Goal: Information Seeking & Learning: Learn about a topic

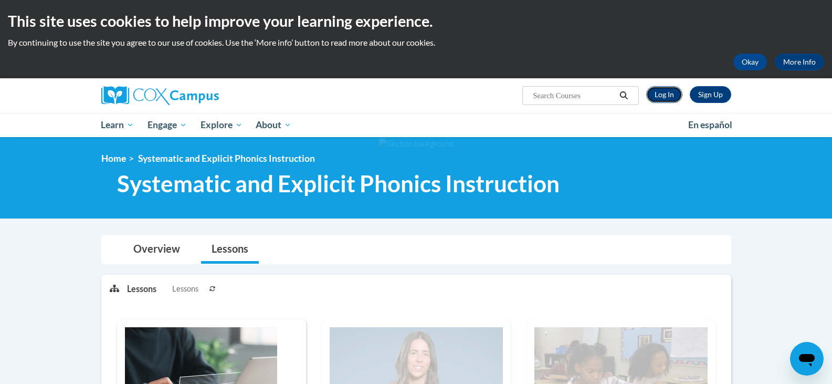
click at [665, 101] on link "Log In" at bounding box center [664, 94] width 36 height 17
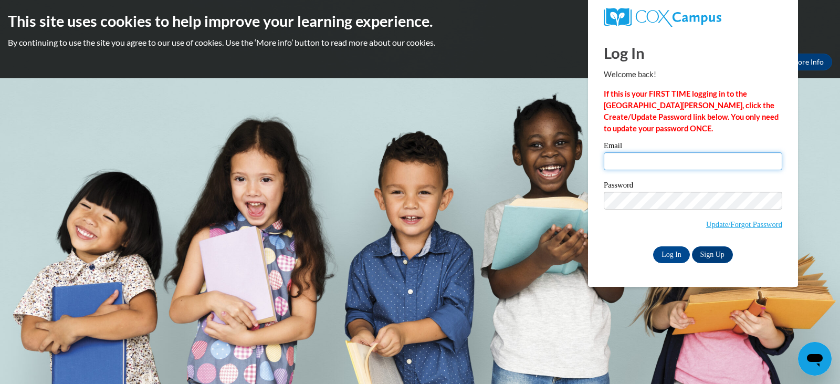
click at [730, 155] on input "Email" at bounding box center [693, 161] width 178 height 18
type input "amheino@sunprairieschools.org"
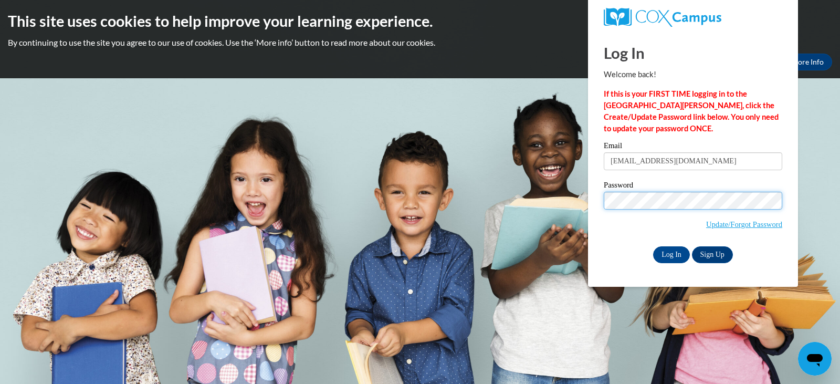
click at [653, 246] on input "Log In" at bounding box center [671, 254] width 37 height 17
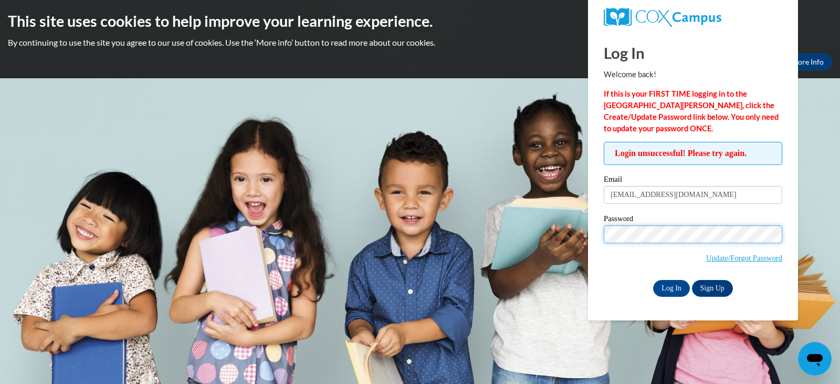
click at [653, 280] on input "Log In" at bounding box center [671, 288] width 37 height 17
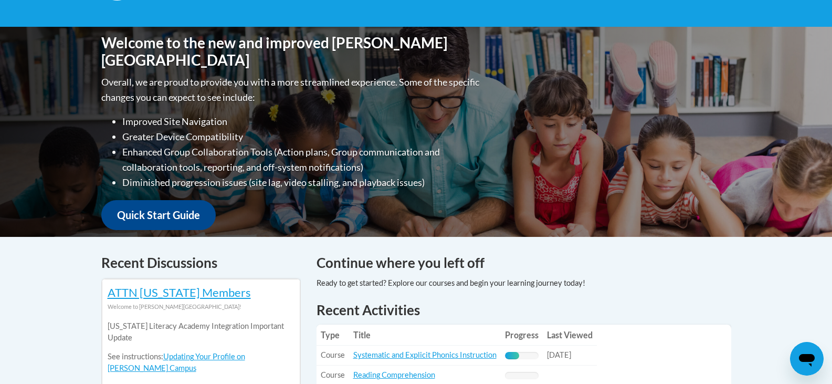
scroll to position [315, 0]
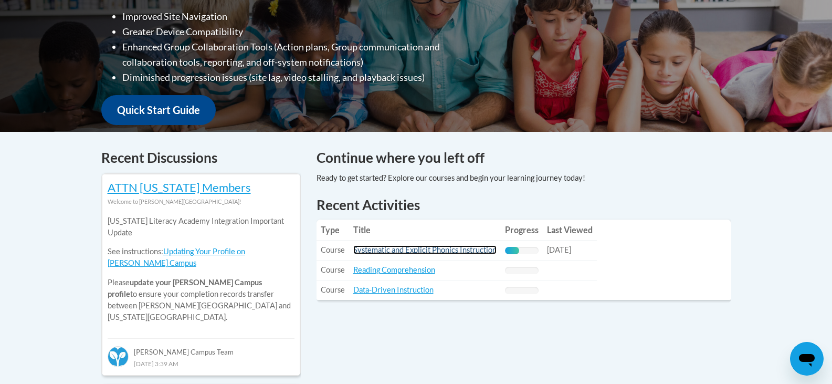
click at [407, 250] on link "Systematic and Explicit Phonics Instruction" at bounding box center [424, 249] width 143 height 9
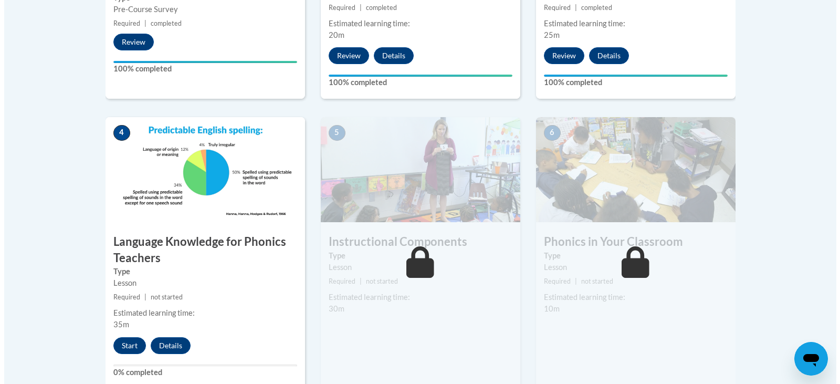
scroll to position [577, 0]
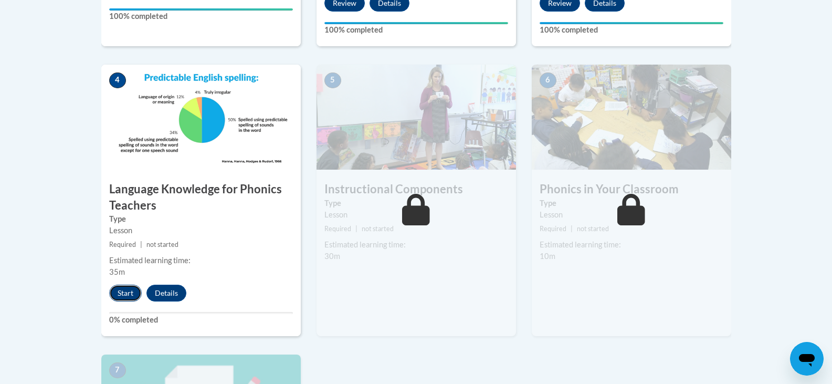
click at [129, 291] on button "Start" at bounding box center [125, 293] width 33 height 17
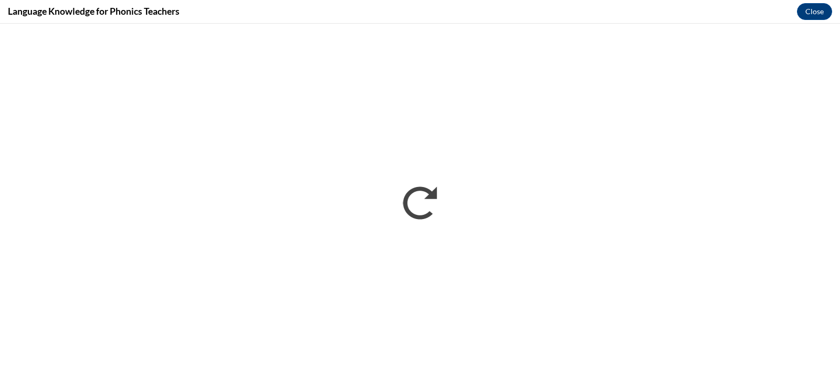
scroll to position [0, 0]
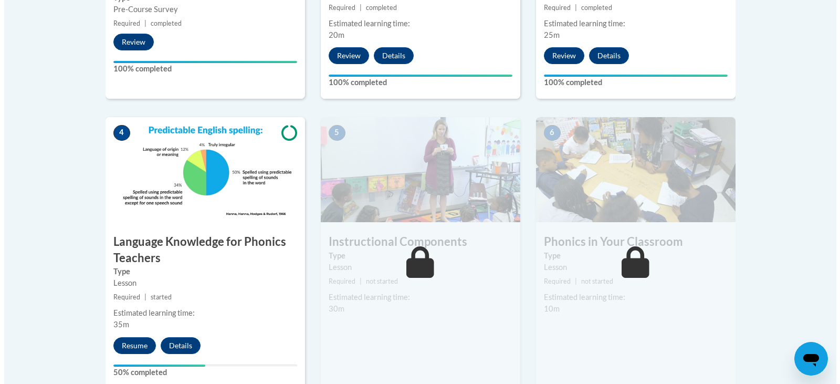
scroll to position [577, 0]
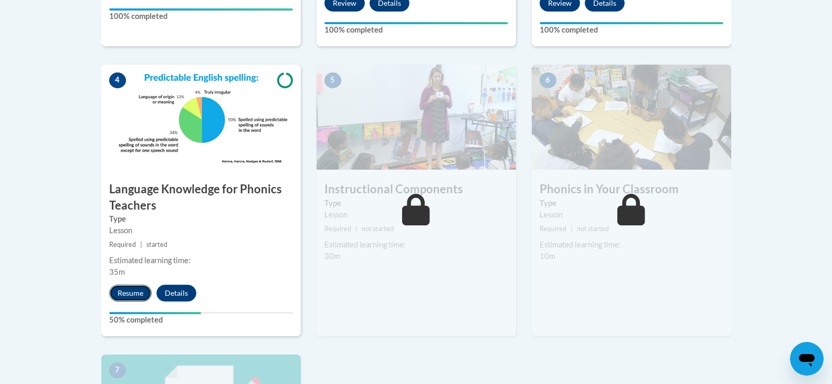
click at [139, 294] on button "Resume" at bounding box center [130, 293] width 43 height 17
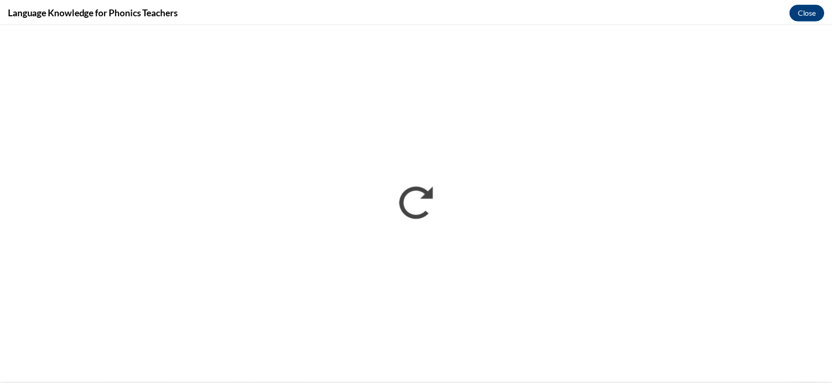
scroll to position [0, 0]
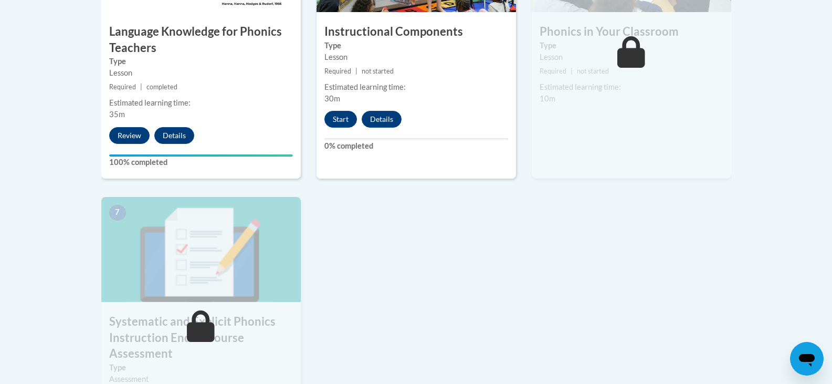
scroll to position [682, 0]
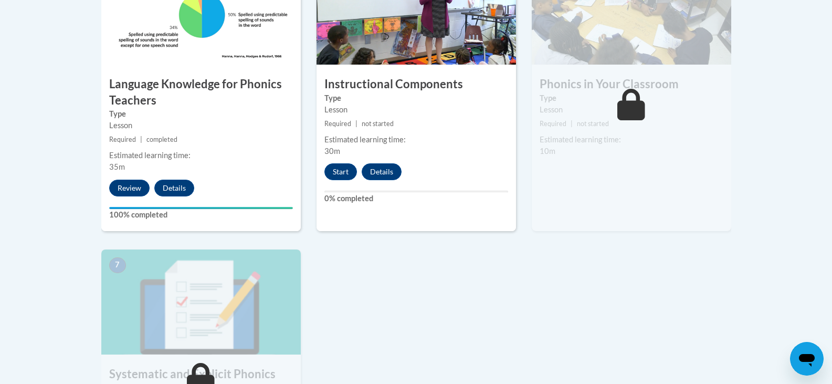
click at [637, 16] on img at bounding box center [631, 12] width 199 height 105
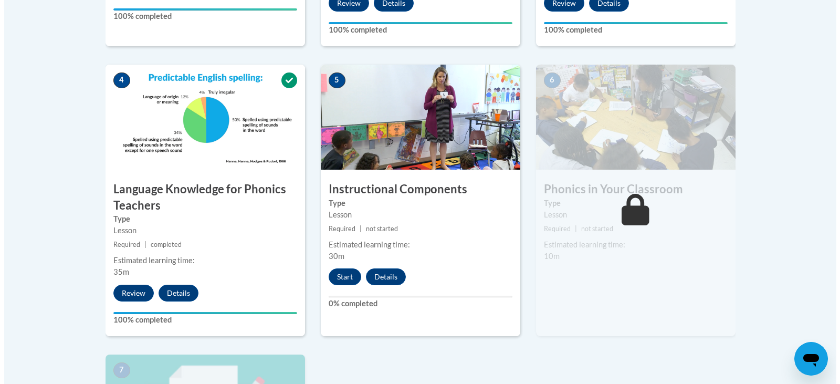
scroll to position [630, 0]
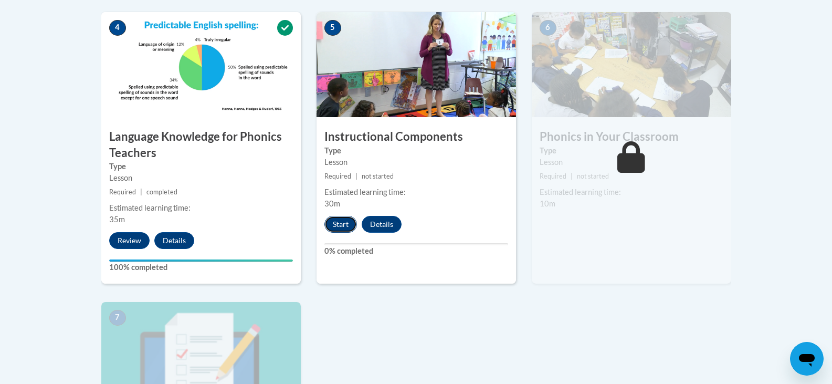
click at [333, 219] on button "Start" at bounding box center [340, 224] width 33 height 17
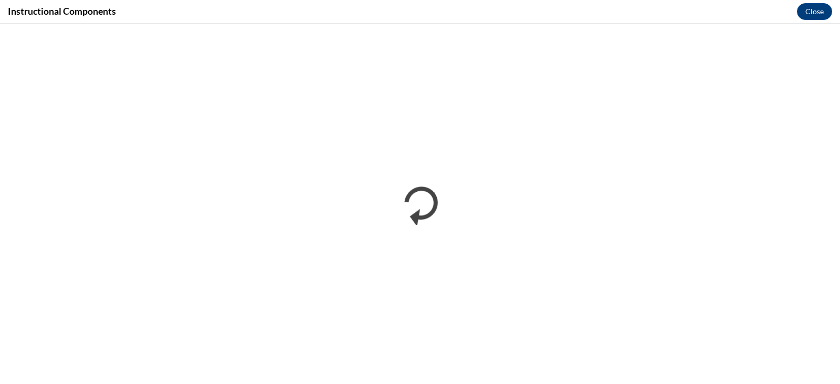
scroll to position [0, 0]
